Goal: Information Seeking & Learning: Learn about a topic

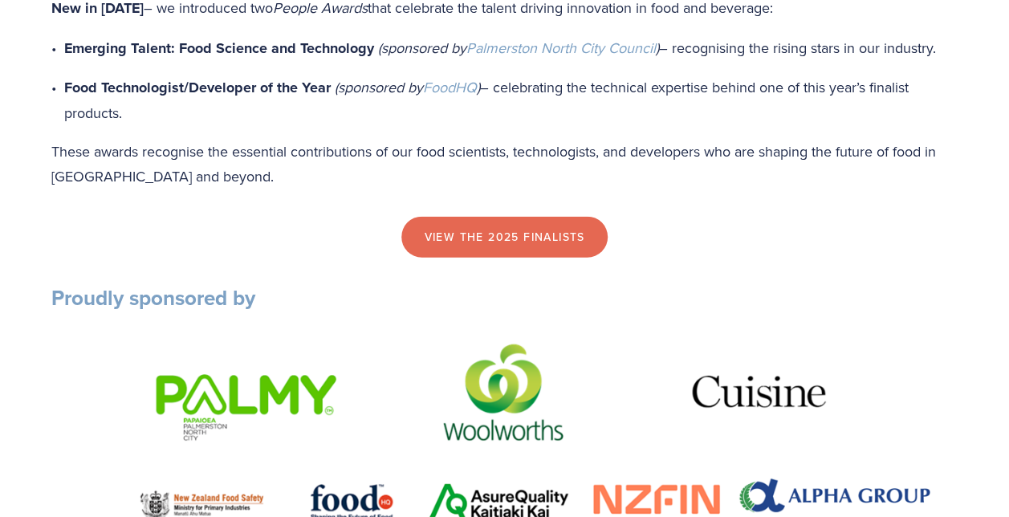
scroll to position [1713, 0]
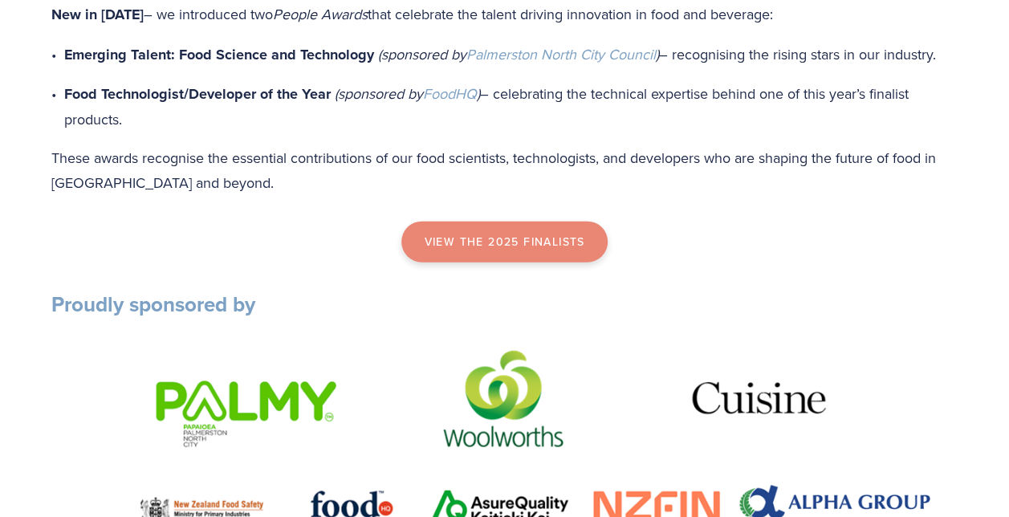
click at [564, 254] on link "view the 2025 finalists" at bounding box center [504, 243] width 206 height 42
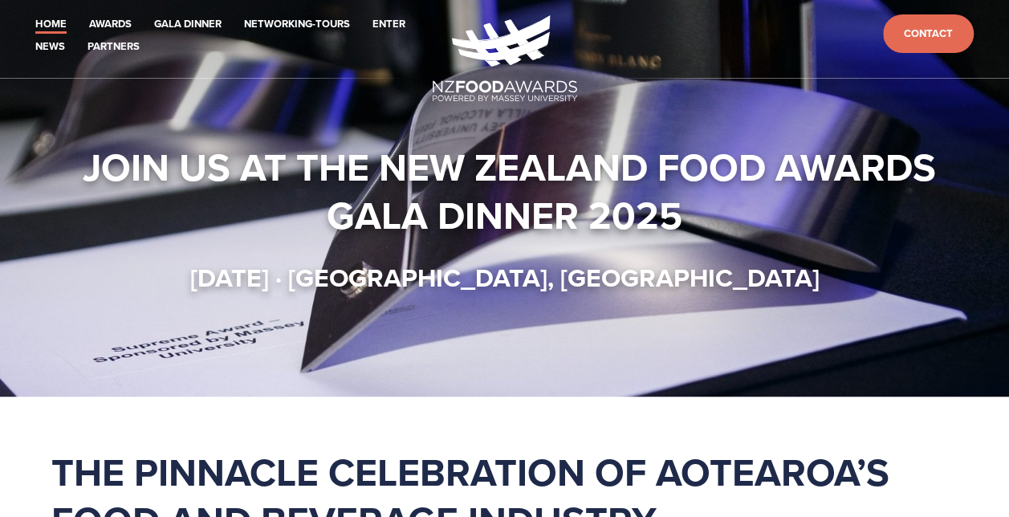
scroll to position [0, 0]
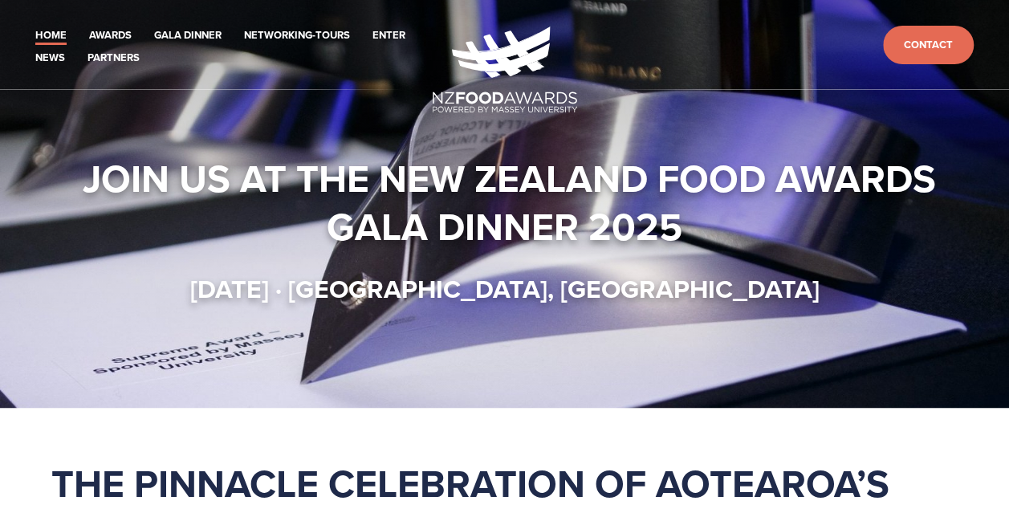
click at [501, 51] on img at bounding box center [505, 69] width 145 height 86
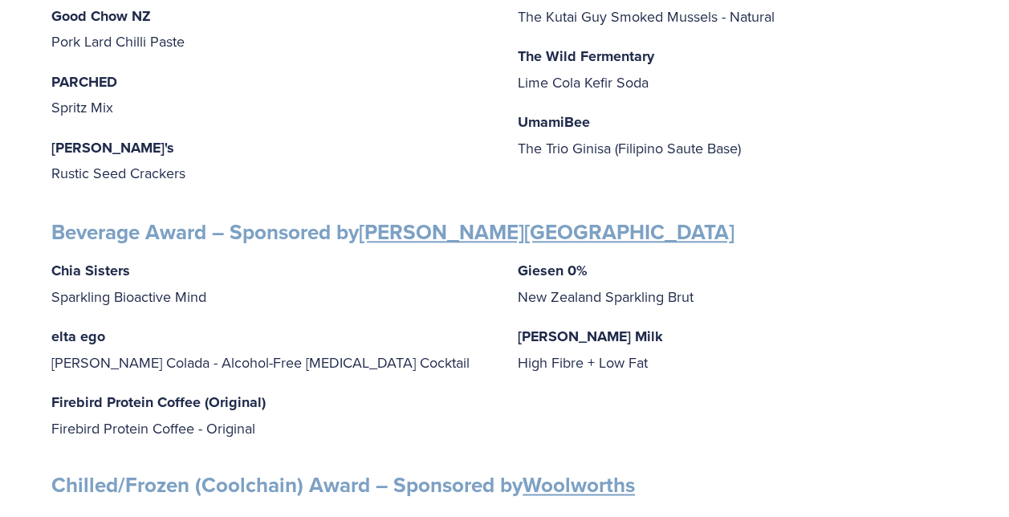
scroll to position [837, 0]
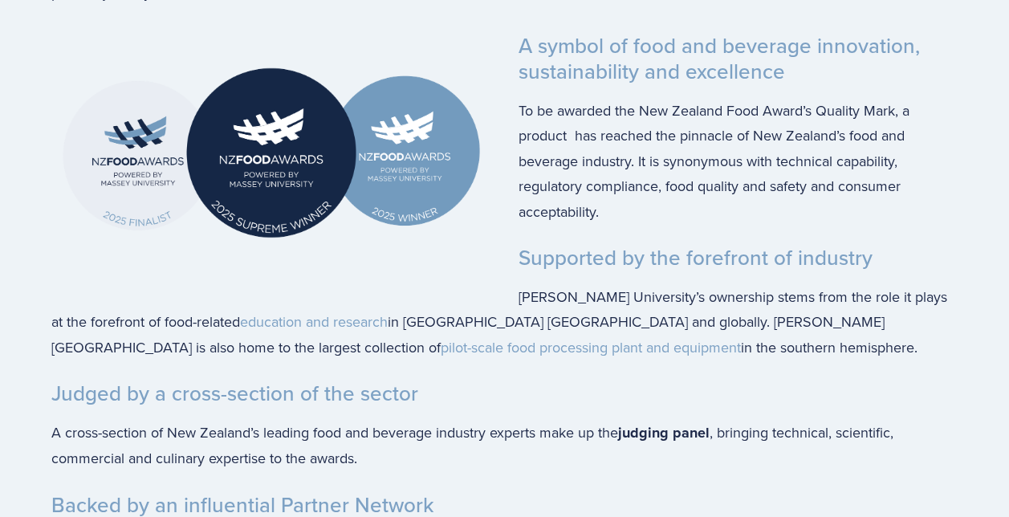
scroll to position [2643, 0]
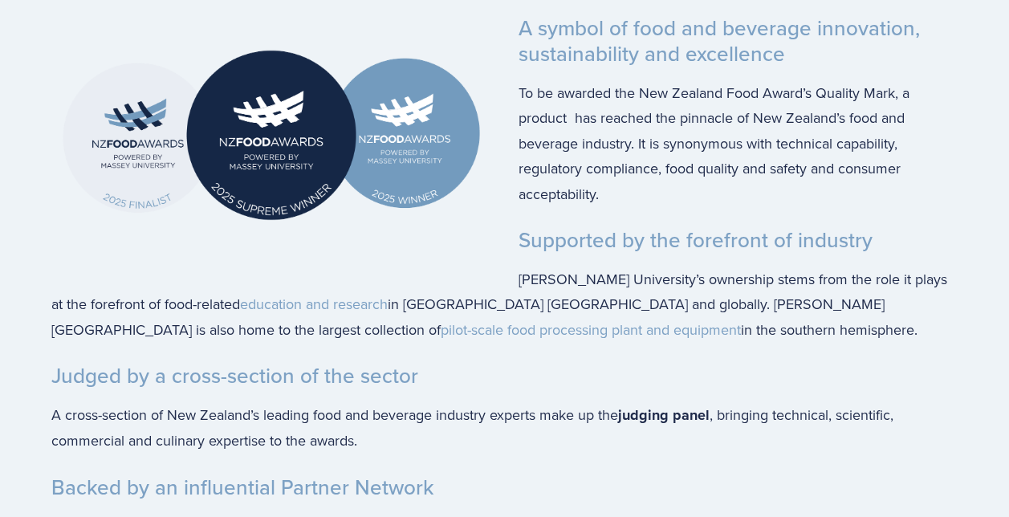
click at [117, 93] on img at bounding box center [271, 135] width 440 height 240
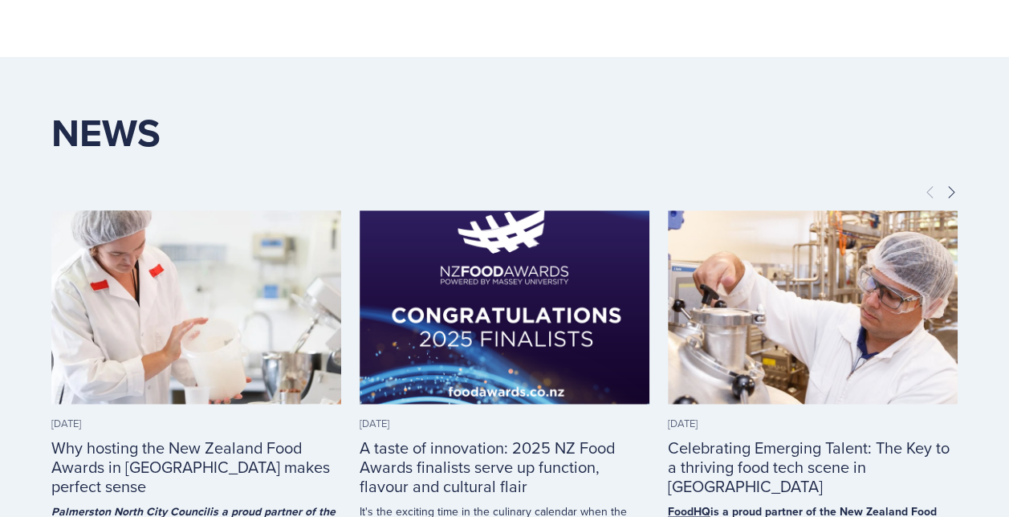
scroll to position [3818, 0]
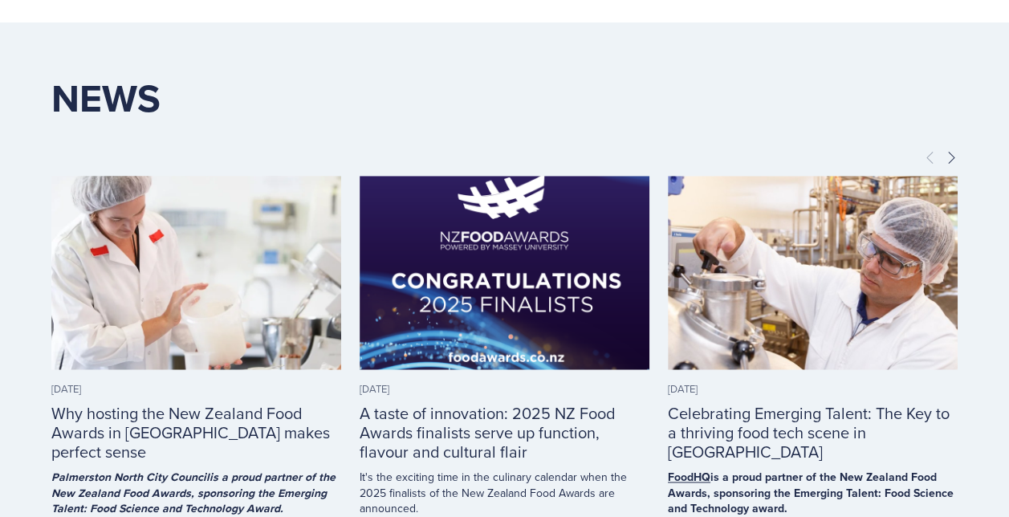
click at [490, 401] on link "A taste of innovation: 2025 NZ Food Awards finalists serve up function, flavour…" at bounding box center [487, 432] width 255 height 62
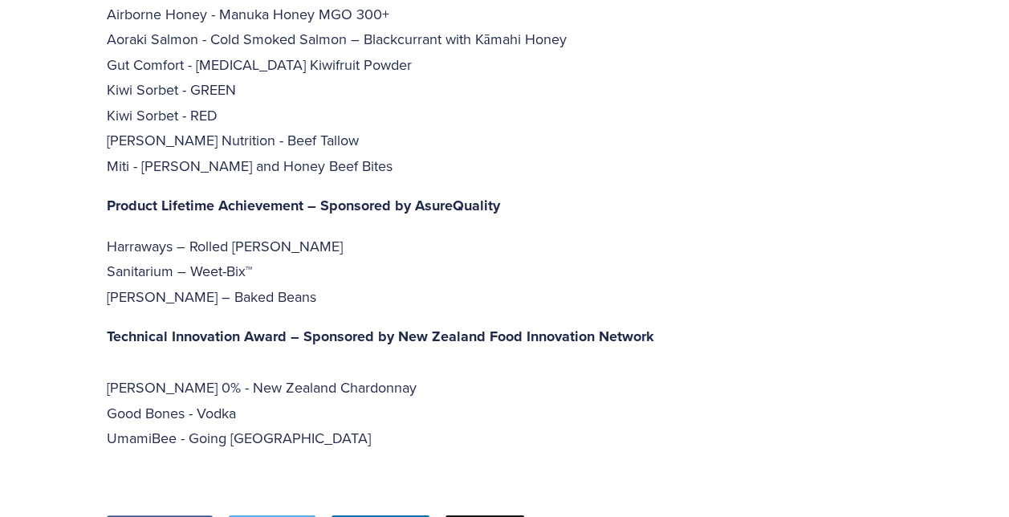
scroll to position [4962, 0]
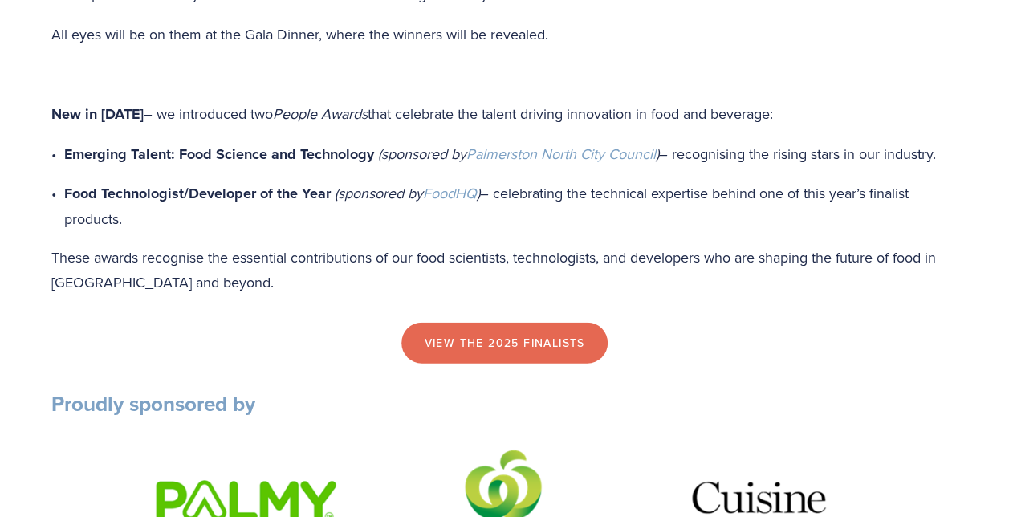
scroll to position [1602, 0]
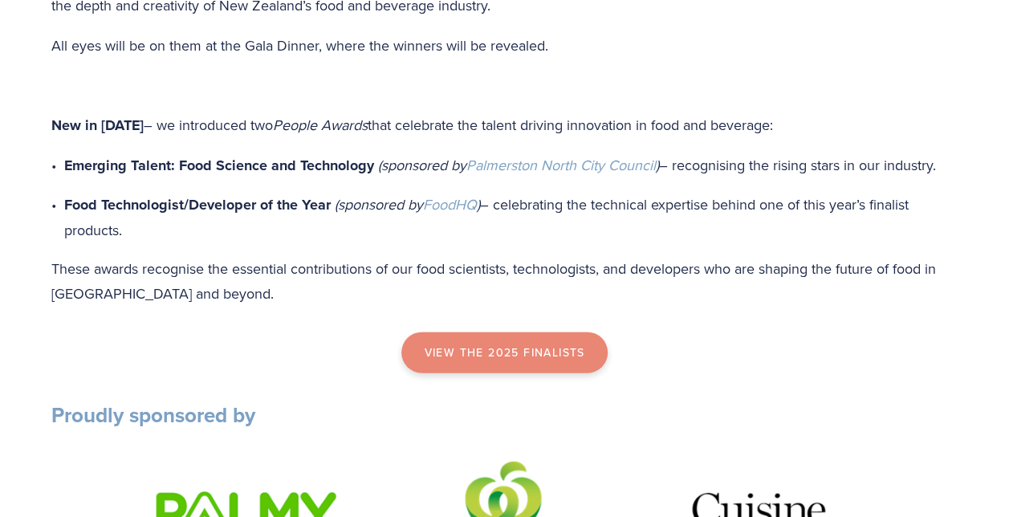
click at [472, 364] on link "view the 2025 finalists" at bounding box center [504, 353] width 206 height 42
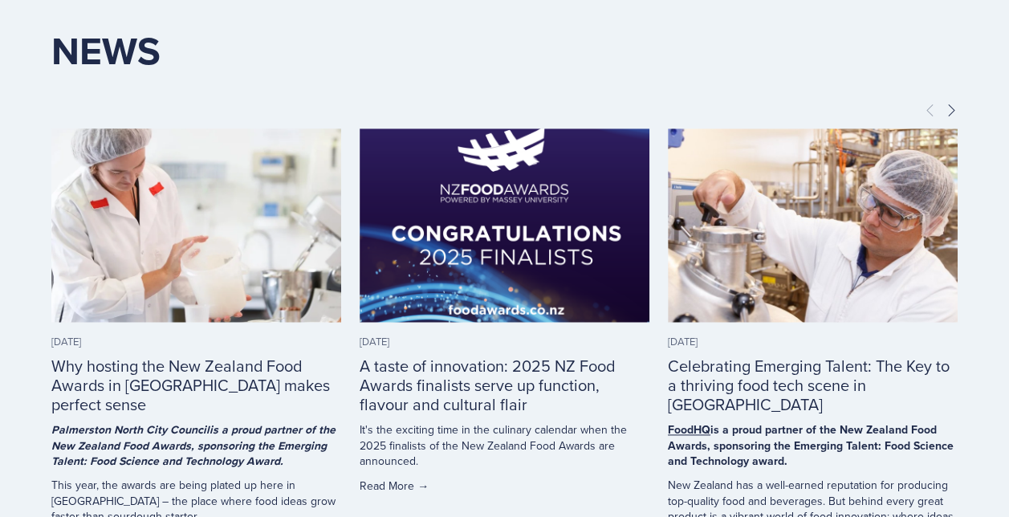
scroll to position [3935, 0]
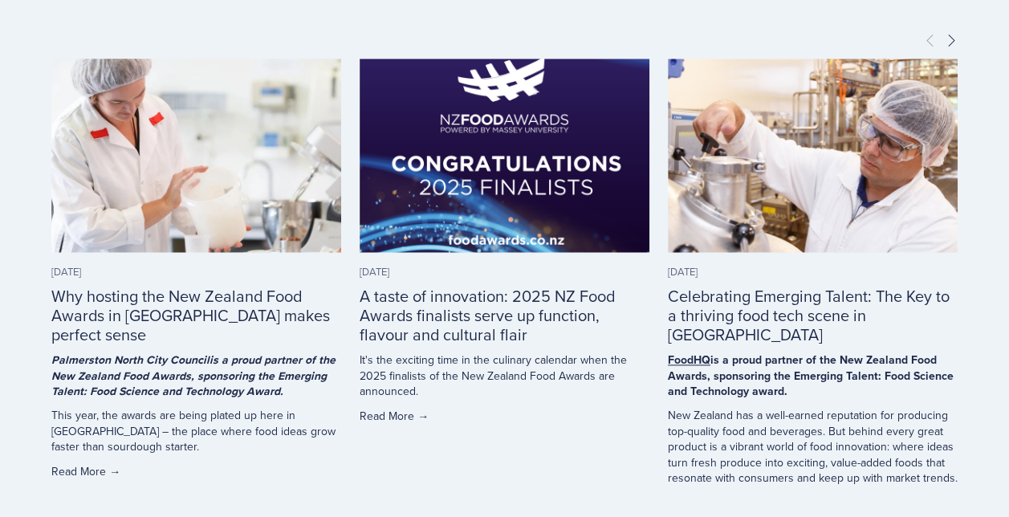
click at [395, 408] on link "Read More →" at bounding box center [505, 416] width 290 height 16
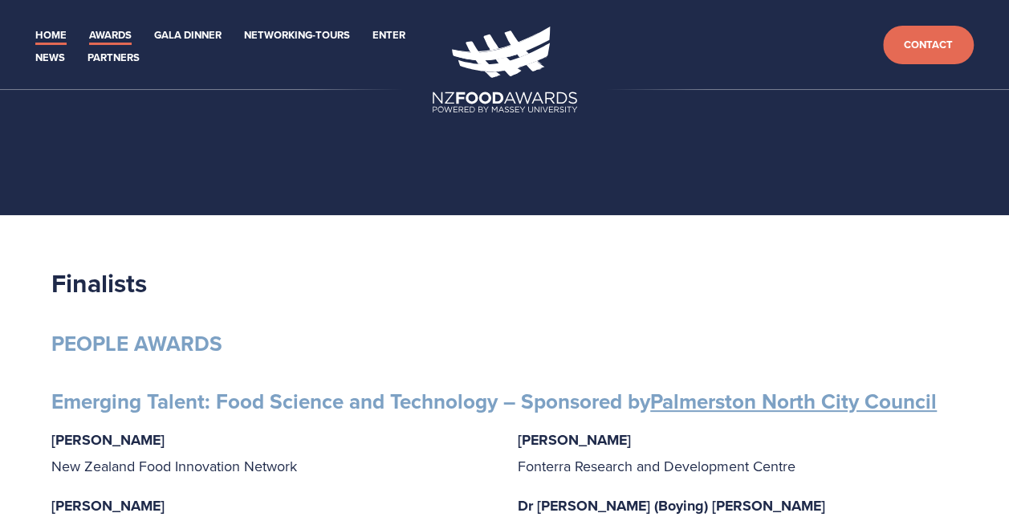
click at [49, 31] on link "Home" at bounding box center [50, 35] width 31 height 18
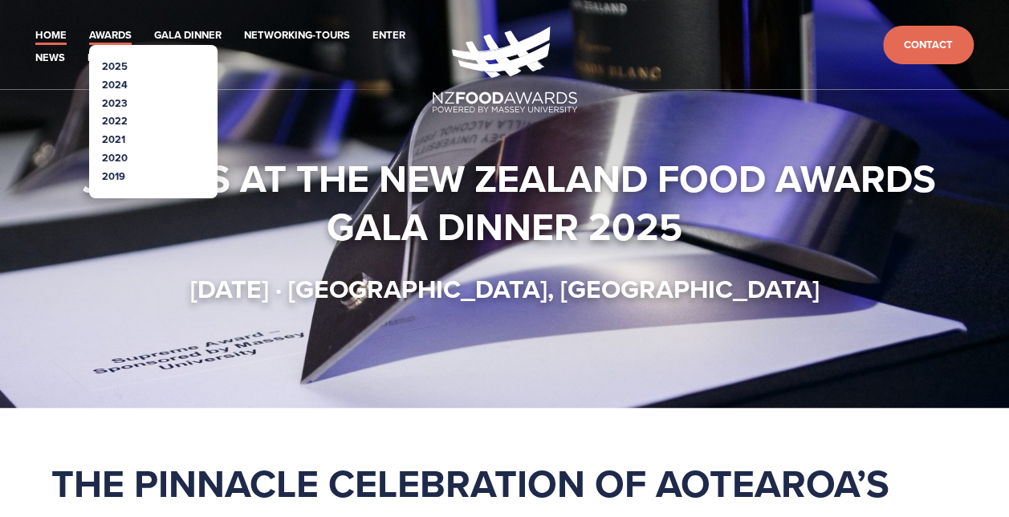
click at [102, 32] on link "Awards" at bounding box center [110, 35] width 43 height 18
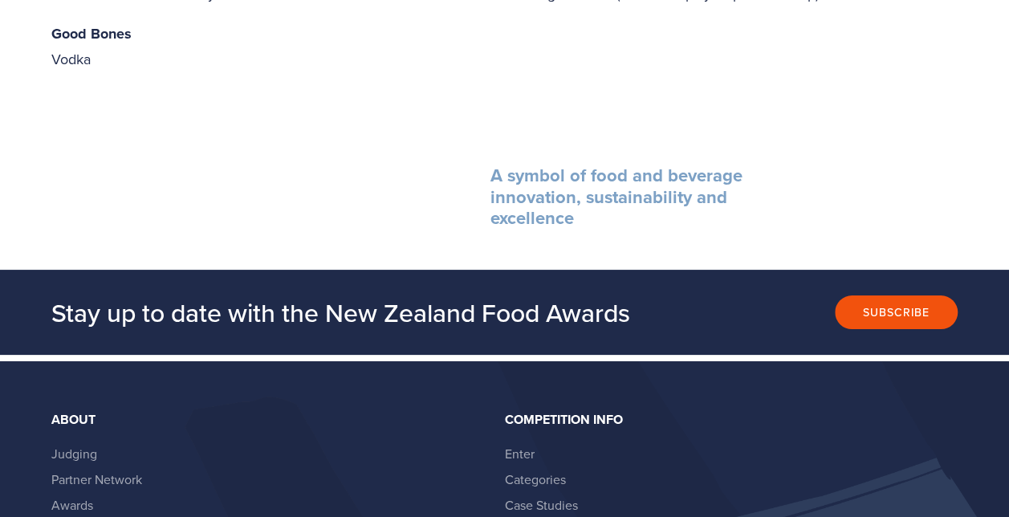
scroll to position [3177, 0]
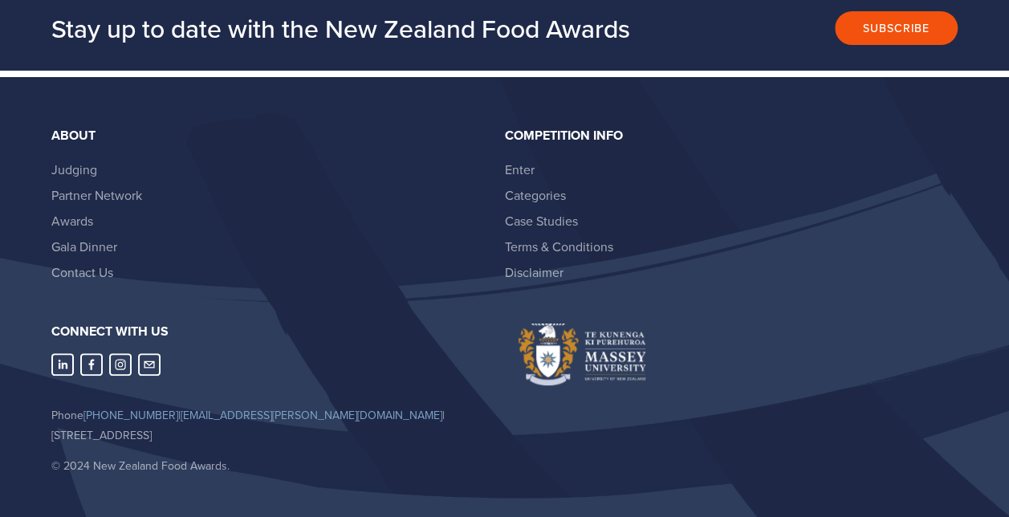
click at [78, 128] on div "About" at bounding box center [271, 135] width 440 height 14
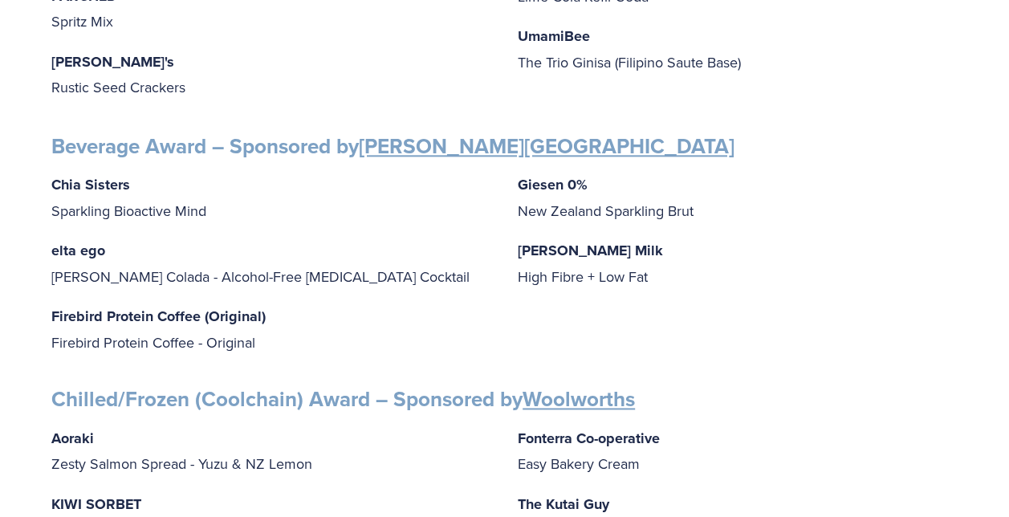
scroll to position [0, 0]
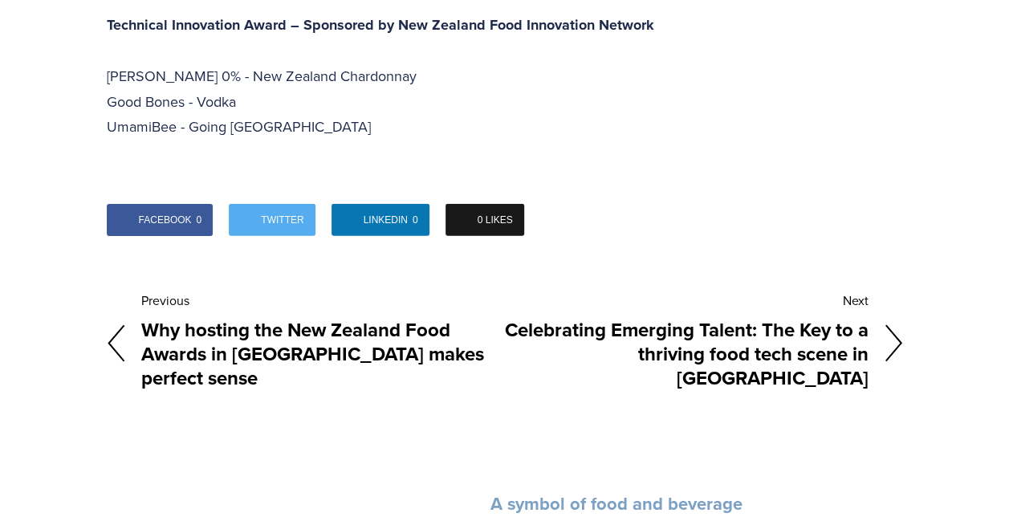
scroll to position [5416, 0]
